Goal: Task Accomplishment & Management: Manage account settings

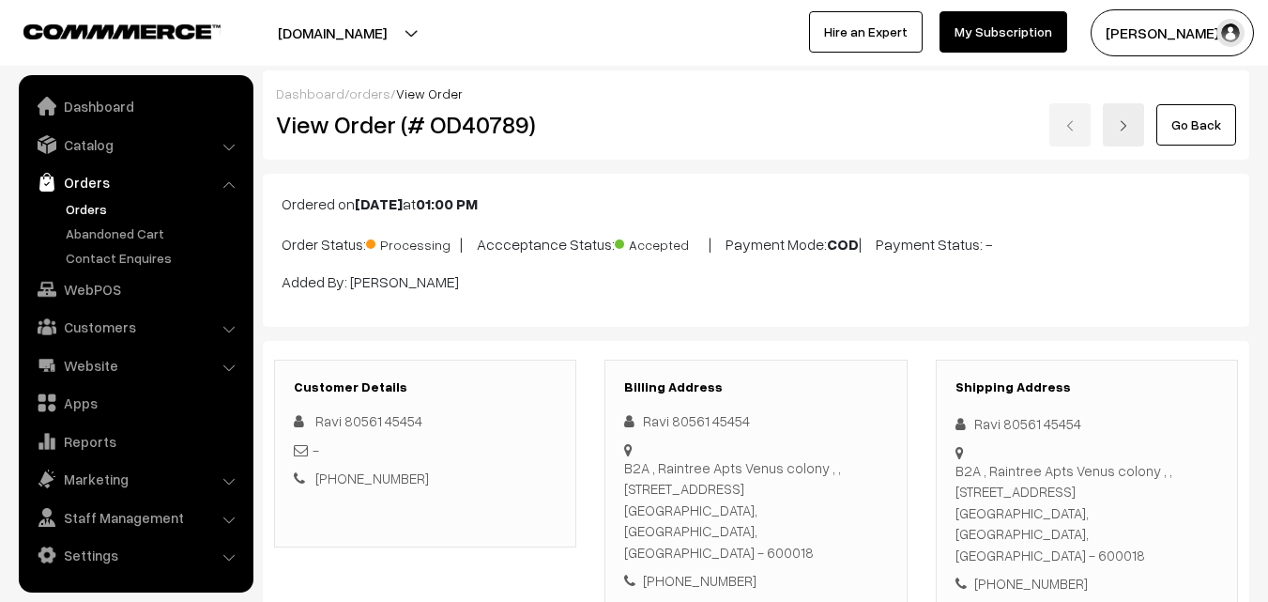
scroll to position [1033, 0]
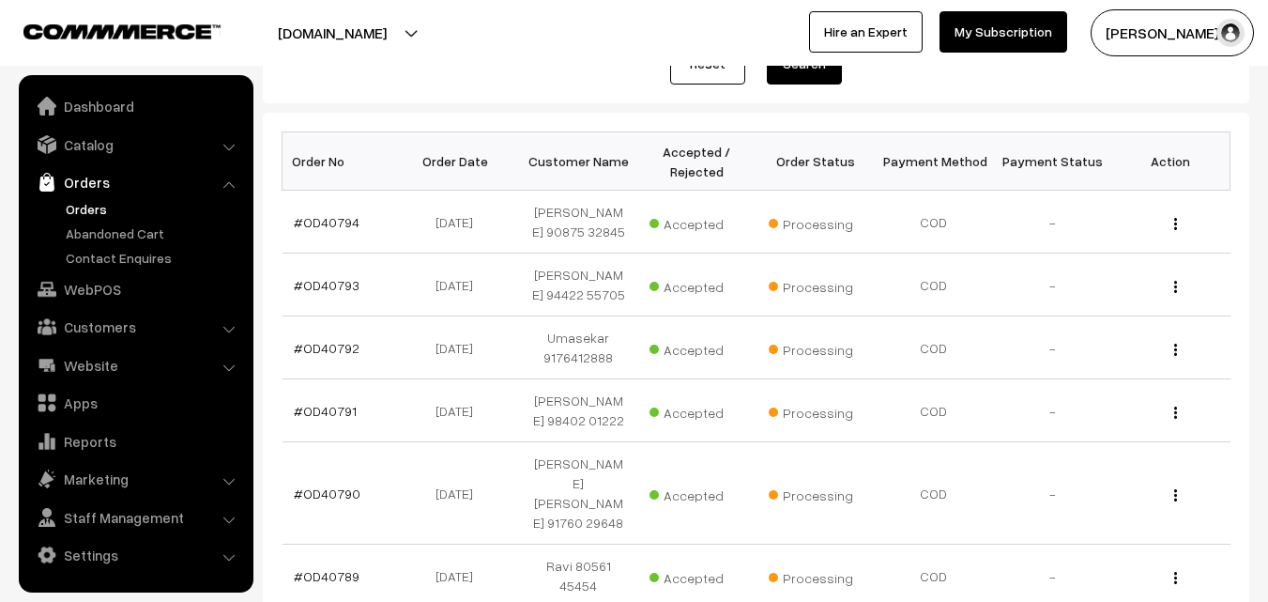
scroll to position [282, 0]
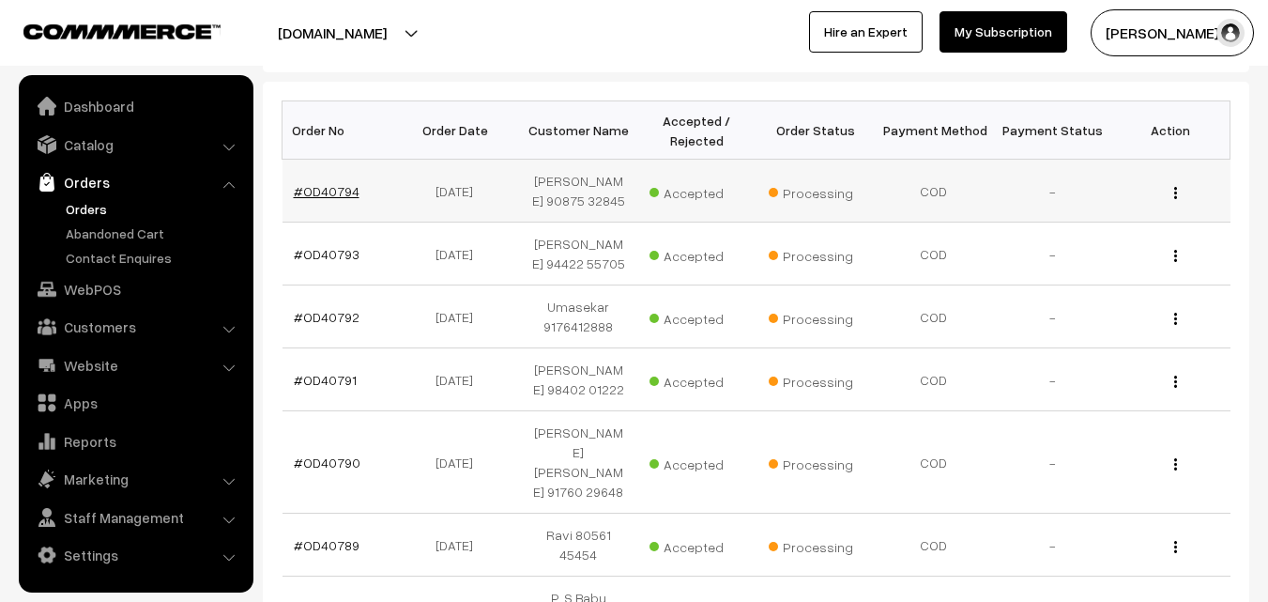
click at [335, 198] on link "#OD40794" at bounding box center [327, 191] width 66 height 16
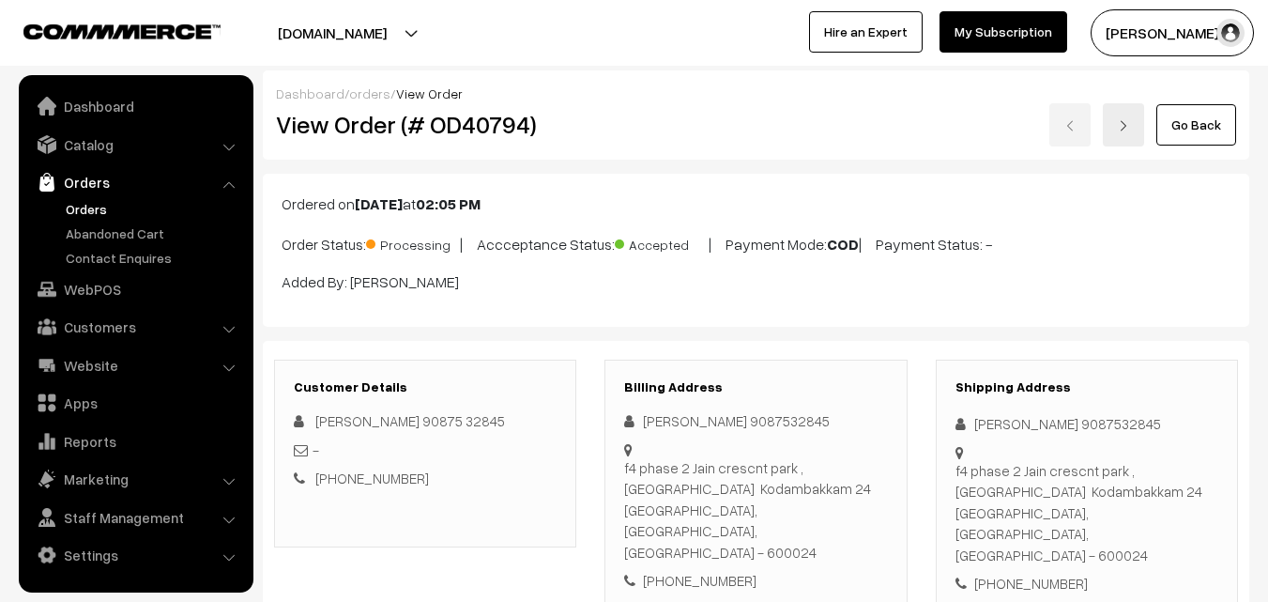
scroll to position [1127, 0]
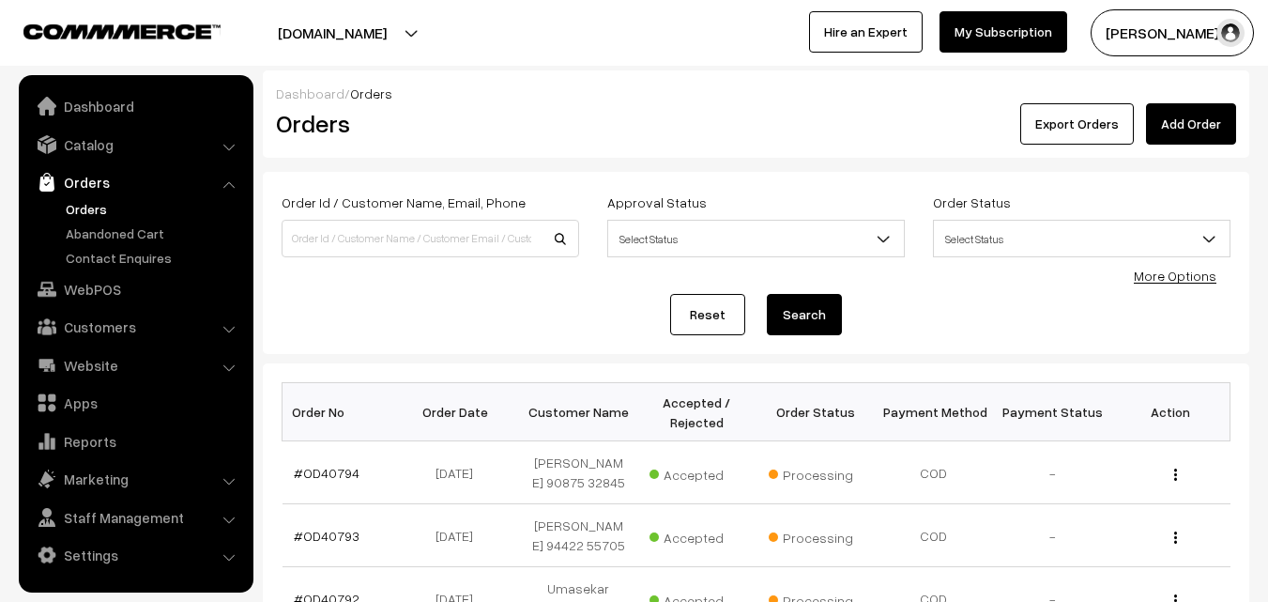
scroll to position [282, 0]
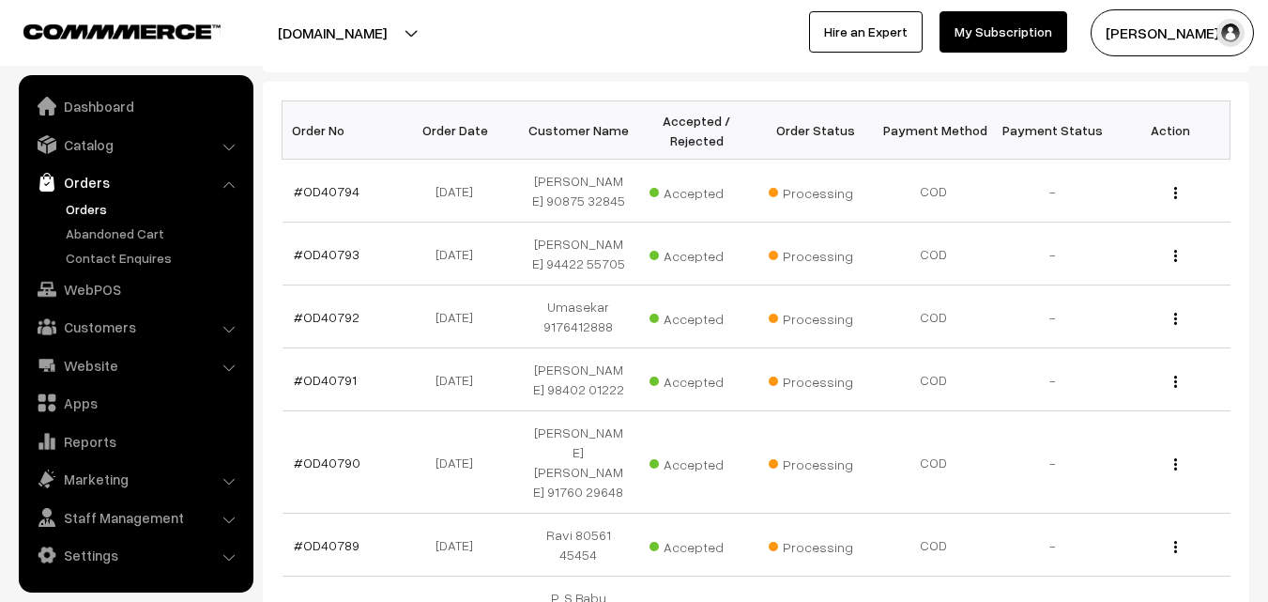
click at [340, 251] on link "#OD40793" at bounding box center [327, 254] width 66 height 16
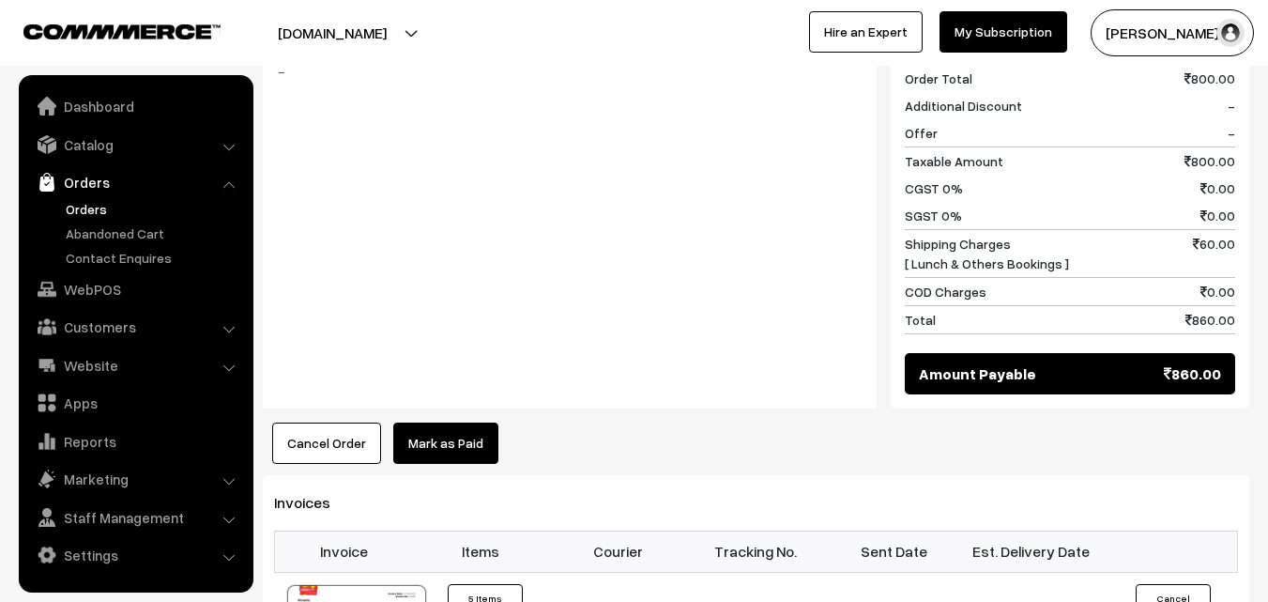
scroll to position [1221, 0]
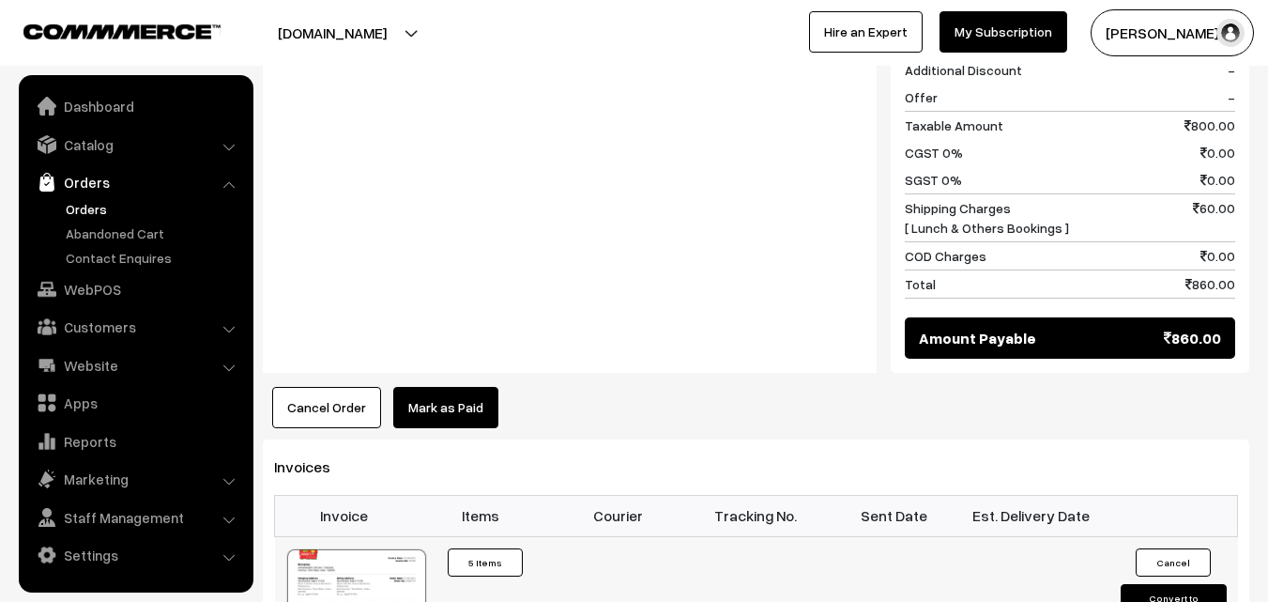
click at [369, 549] on div at bounding box center [356, 596] width 139 height 94
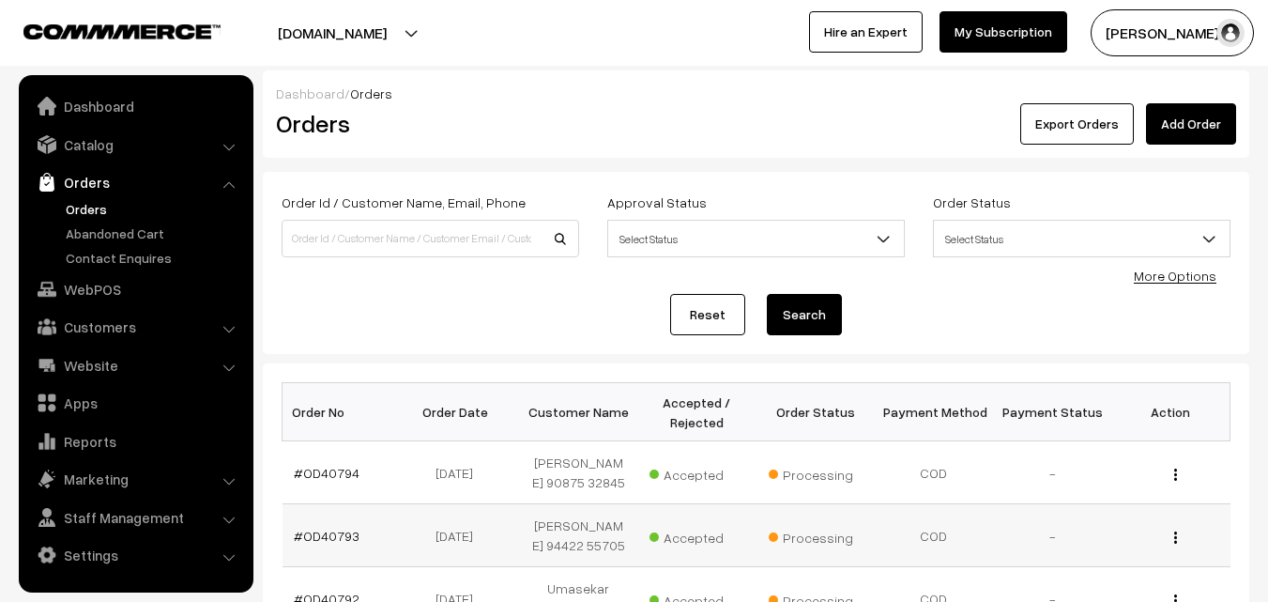
scroll to position [282, 0]
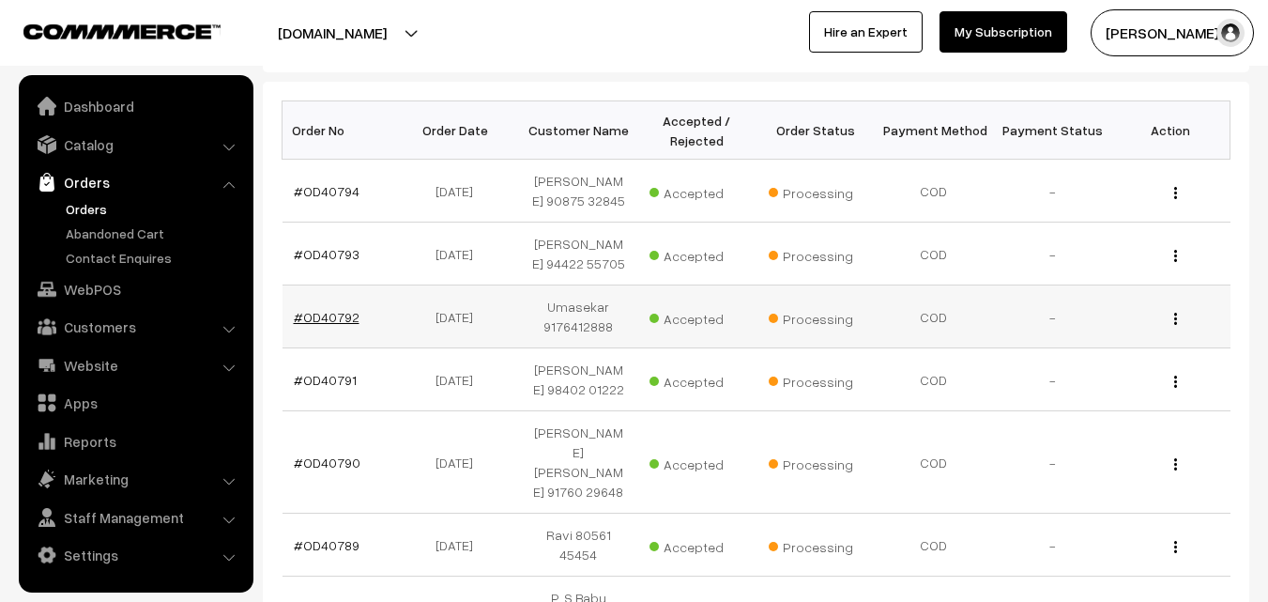
click at [329, 311] on link "#OD40792" at bounding box center [327, 317] width 66 height 16
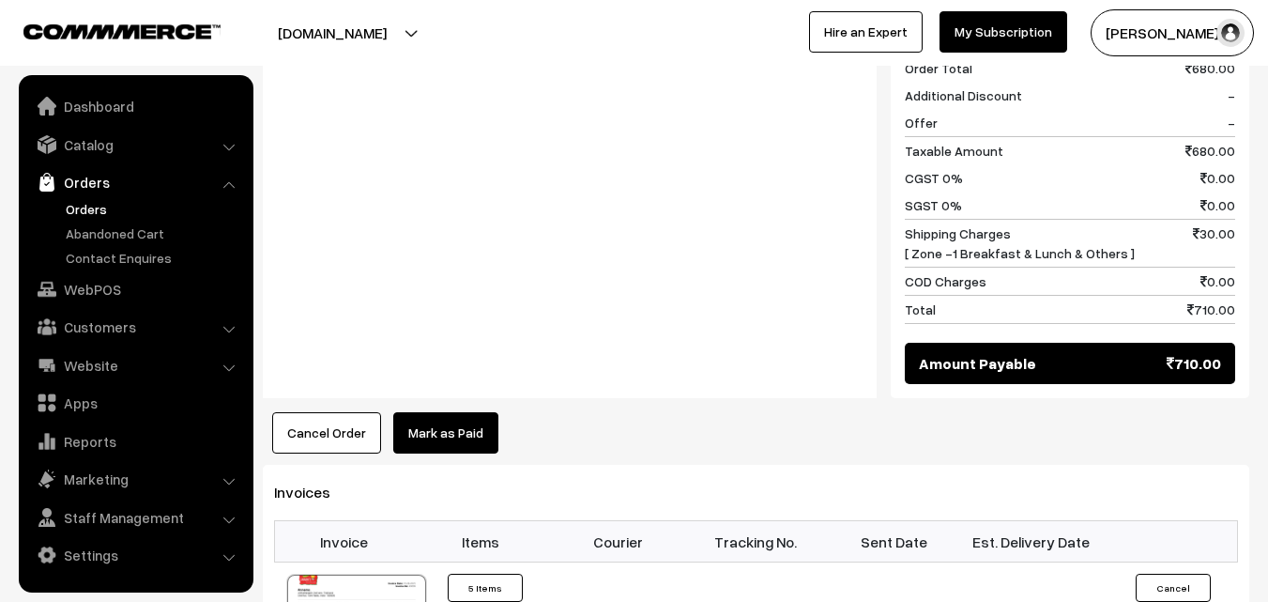
scroll to position [1314, 0]
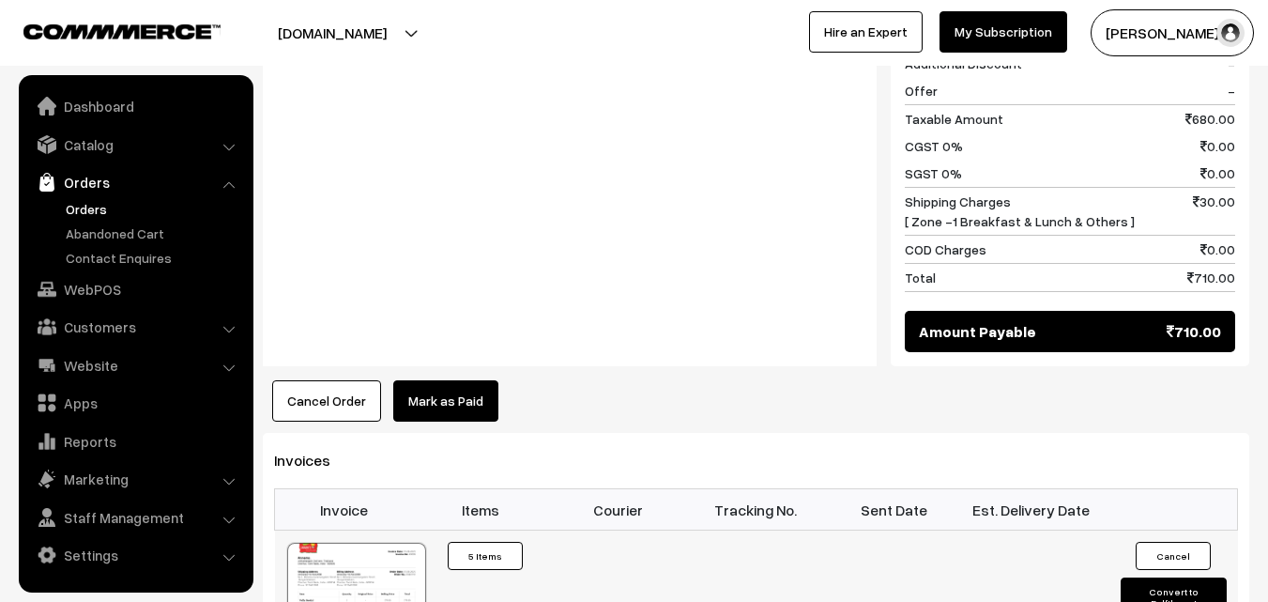
click at [346, 563] on div at bounding box center [356, 590] width 139 height 94
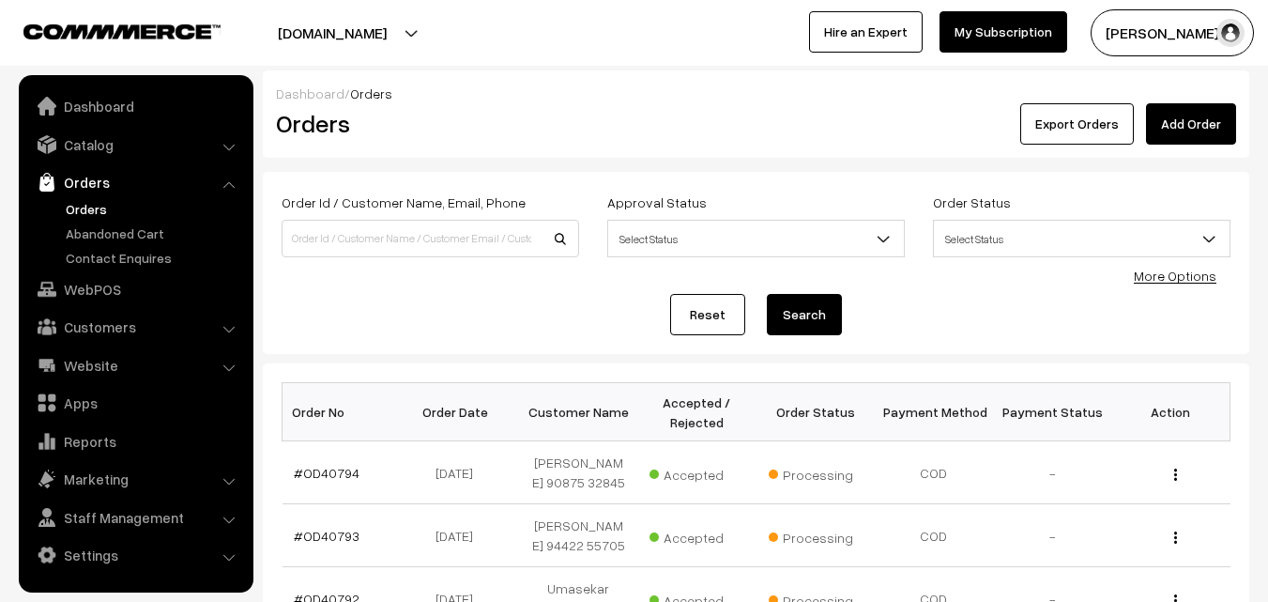
scroll to position [282, 0]
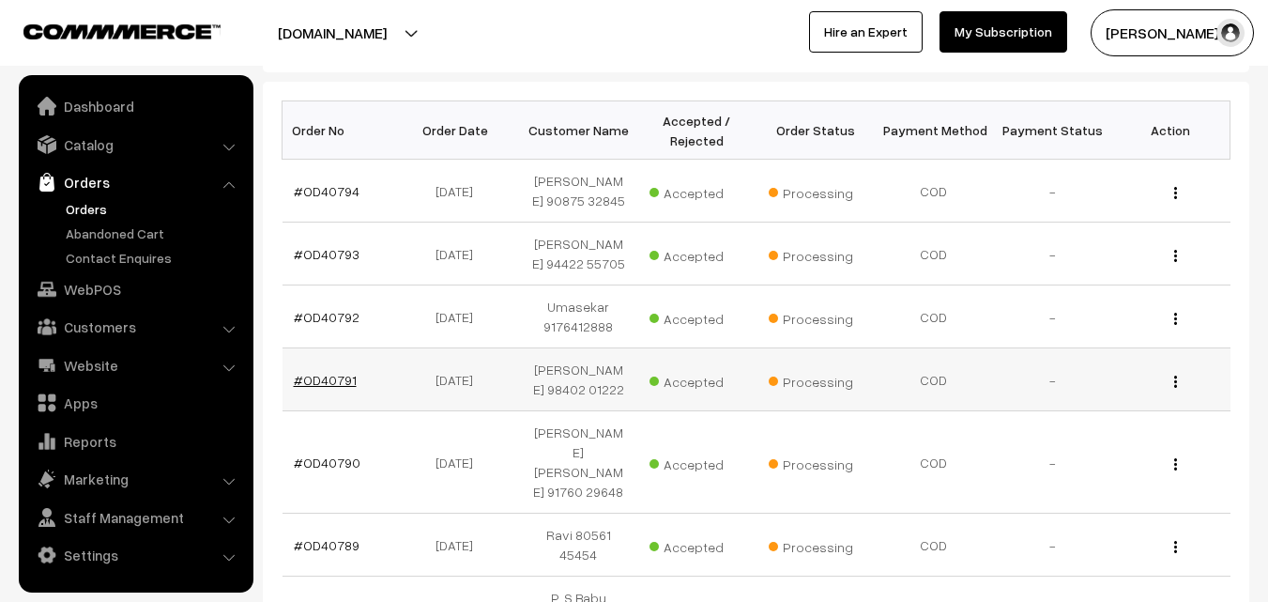
click at [323, 378] on link "#OD40791" at bounding box center [325, 380] width 63 height 16
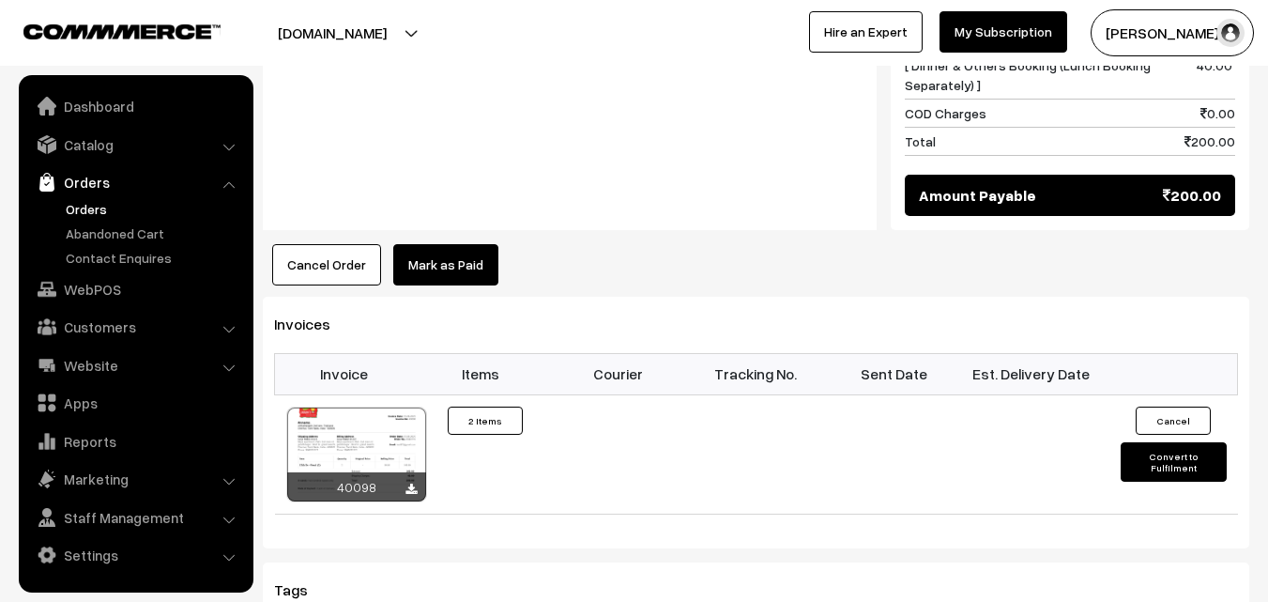
scroll to position [1127, 0]
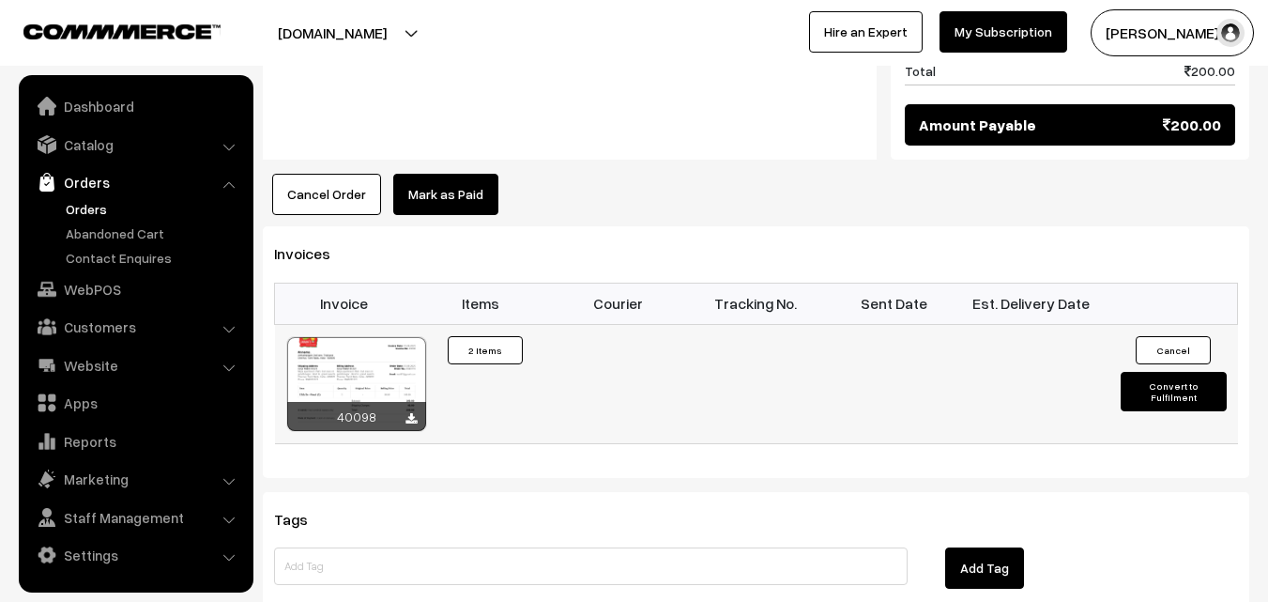
click at [393, 337] on div at bounding box center [356, 384] width 139 height 94
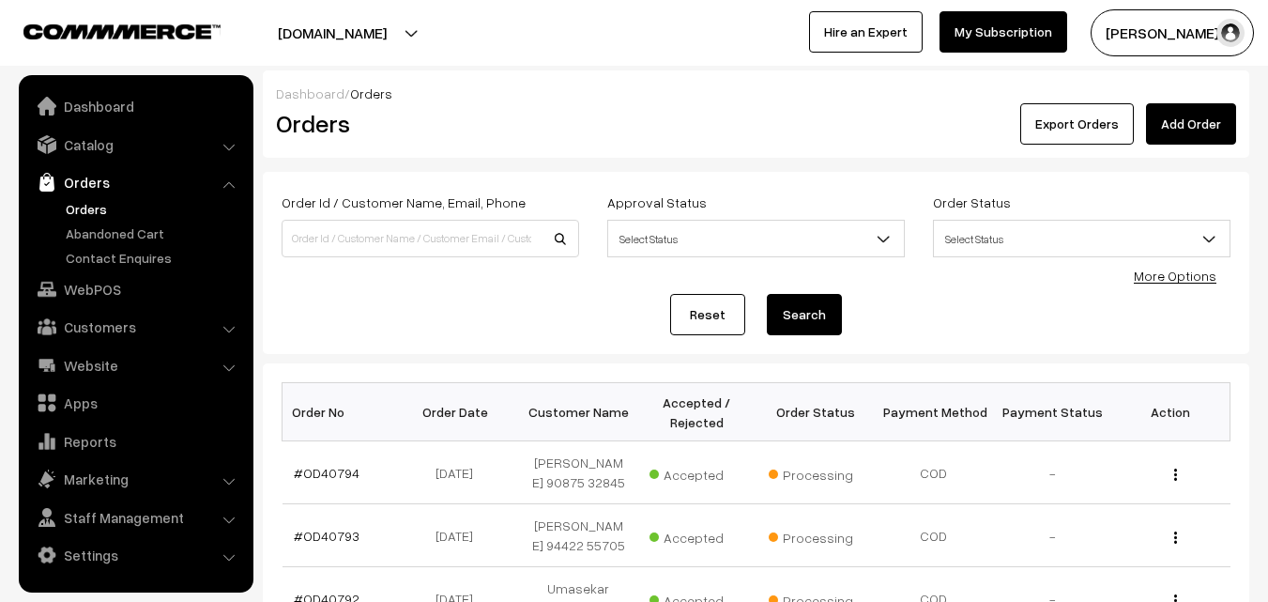
scroll to position [282, 0]
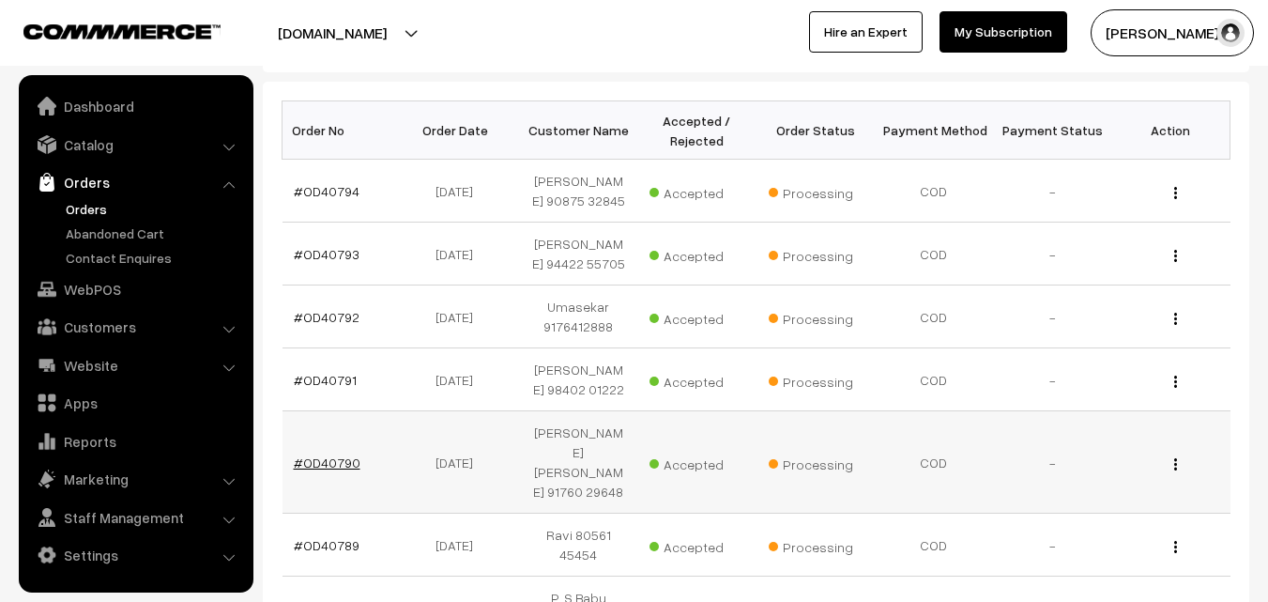
click at [342, 454] on link "#OD40790" at bounding box center [327, 462] width 67 height 16
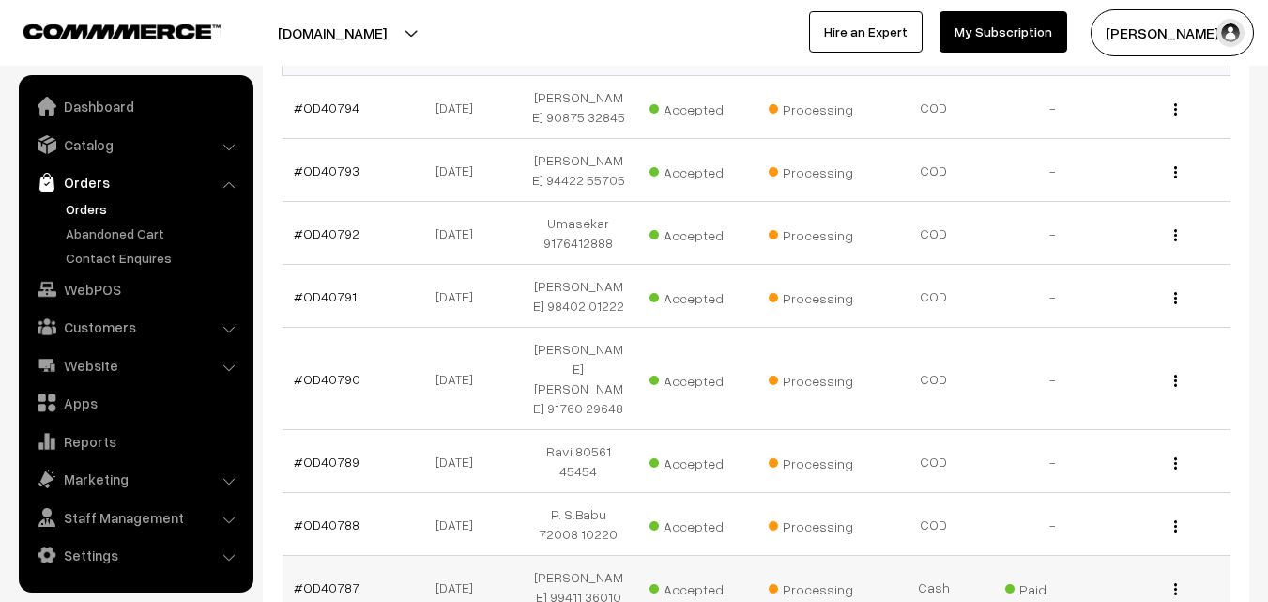
scroll to position [508, 0]
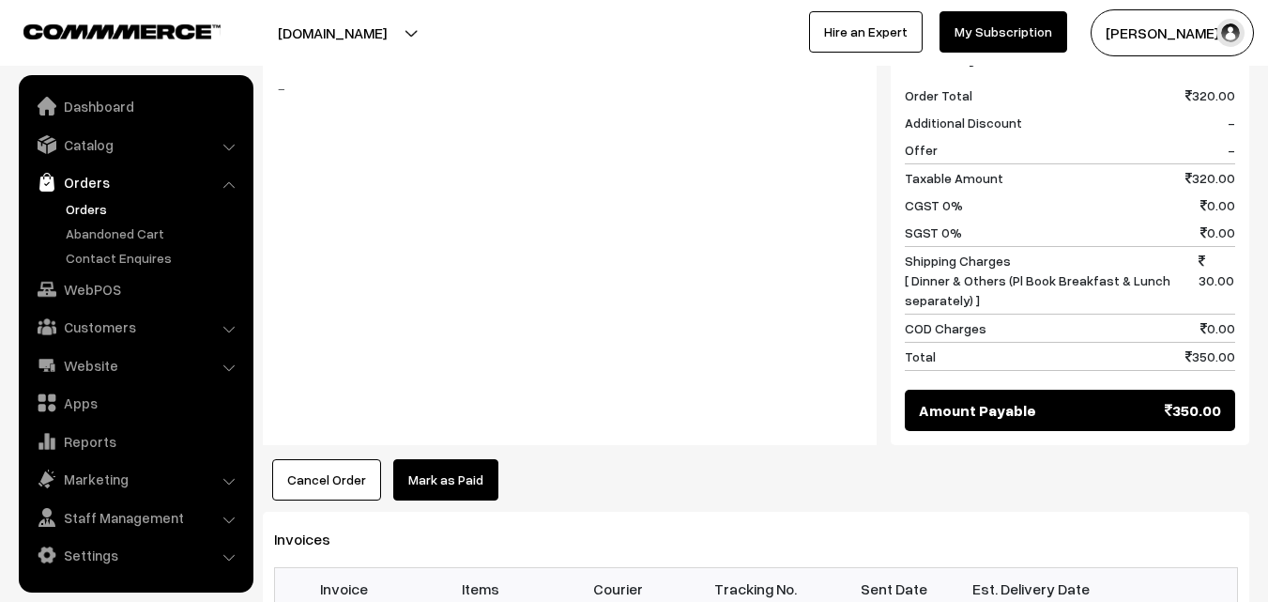
scroll to position [1127, 0]
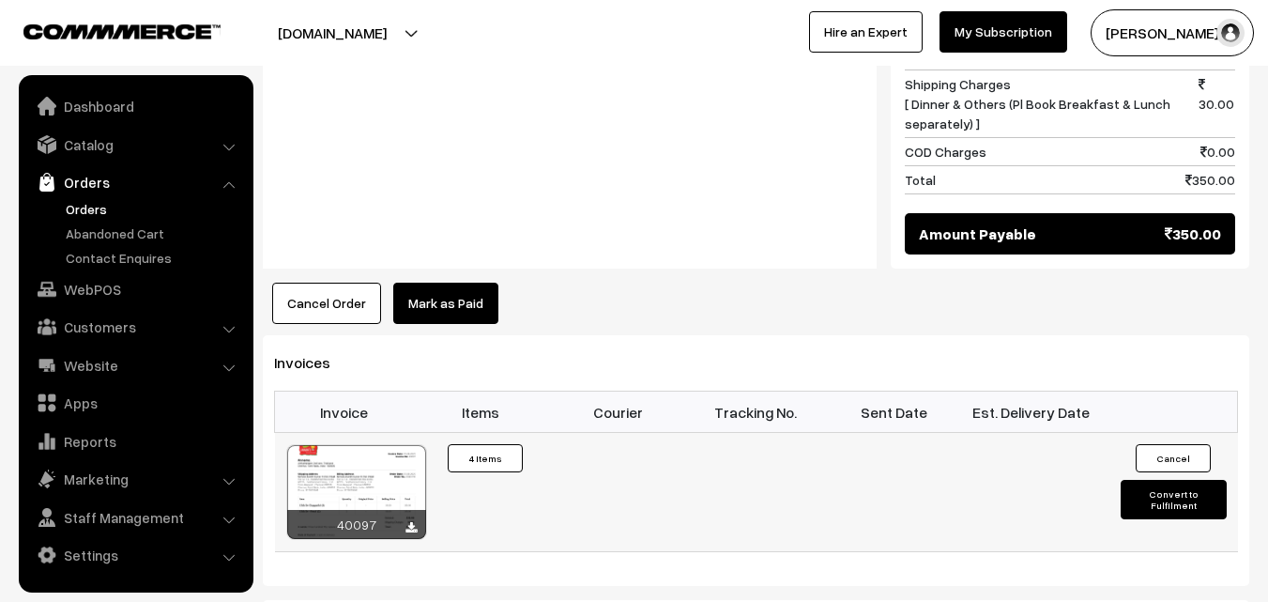
click at [371, 458] on div at bounding box center [356, 492] width 139 height 94
click at [81, 211] on link "Orders" at bounding box center [154, 209] width 186 height 20
